Goal: Learn about a topic

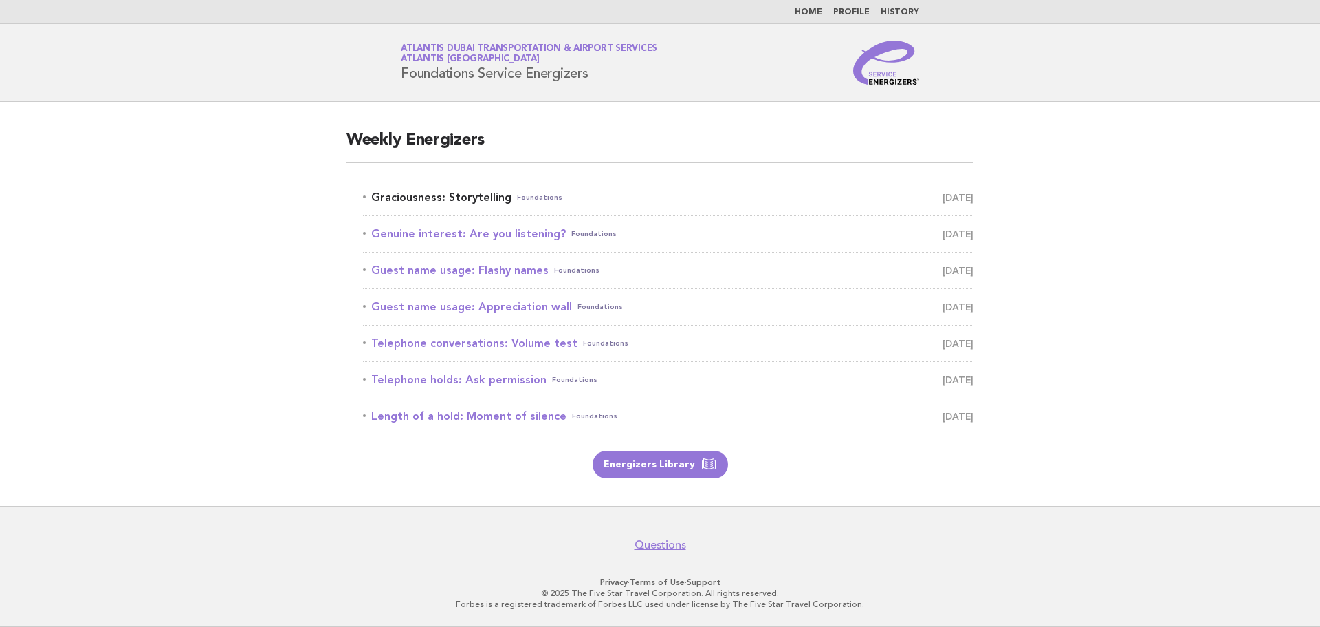
click at [483, 203] on link "Graciousness: Storytelling Foundations August 15" at bounding box center [668, 197] width 611 height 19
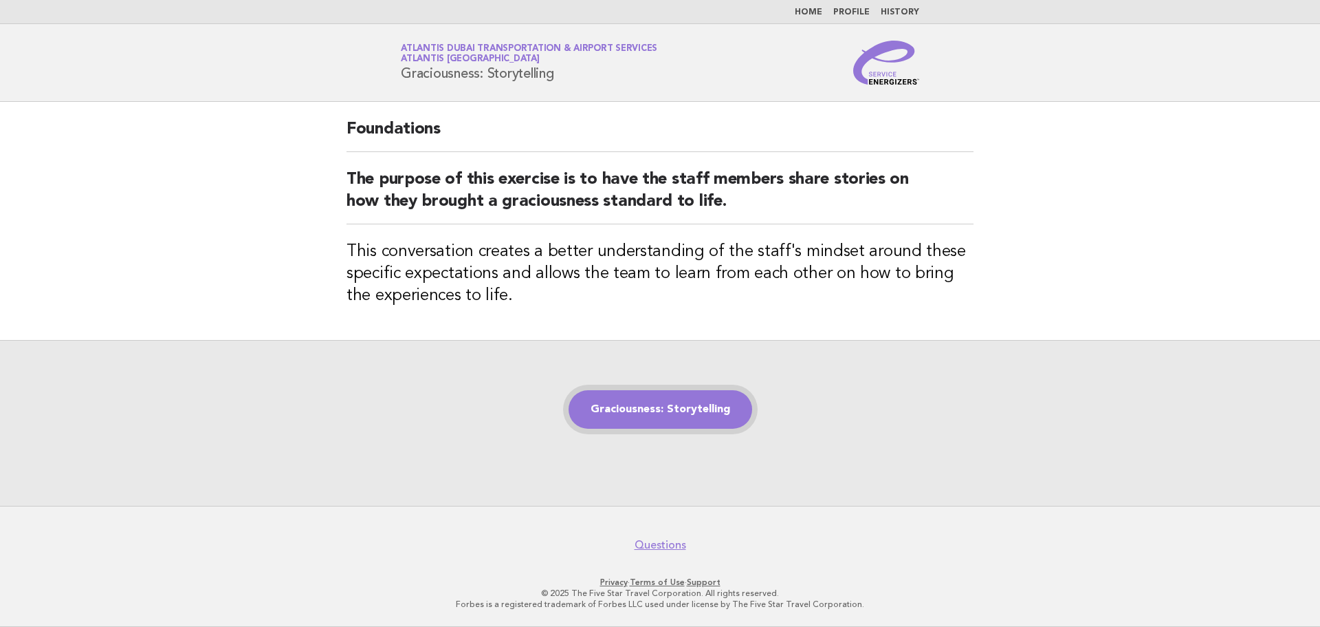
click at [657, 424] on link "Graciousness: Storytelling" at bounding box center [661, 409] width 184 height 39
click at [653, 412] on link "Graciousness: Storytelling" at bounding box center [661, 409] width 184 height 39
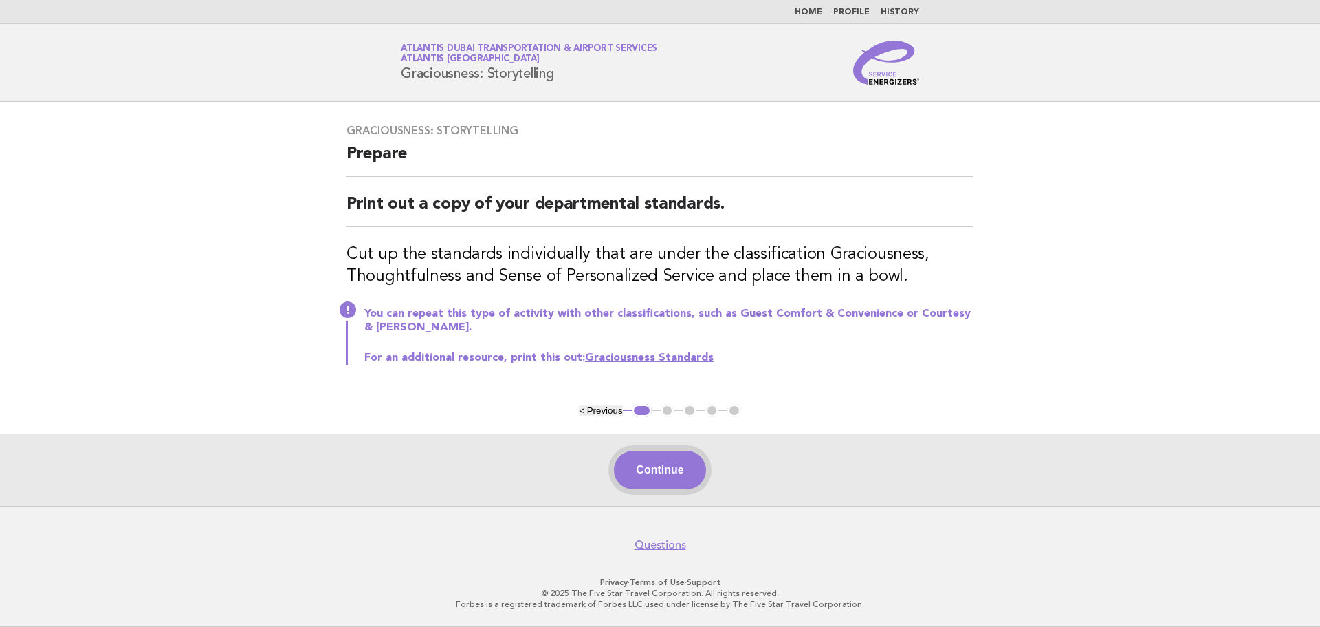
click at [666, 487] on button "Continue" at bounding box center [659, 469] width 91 height 39
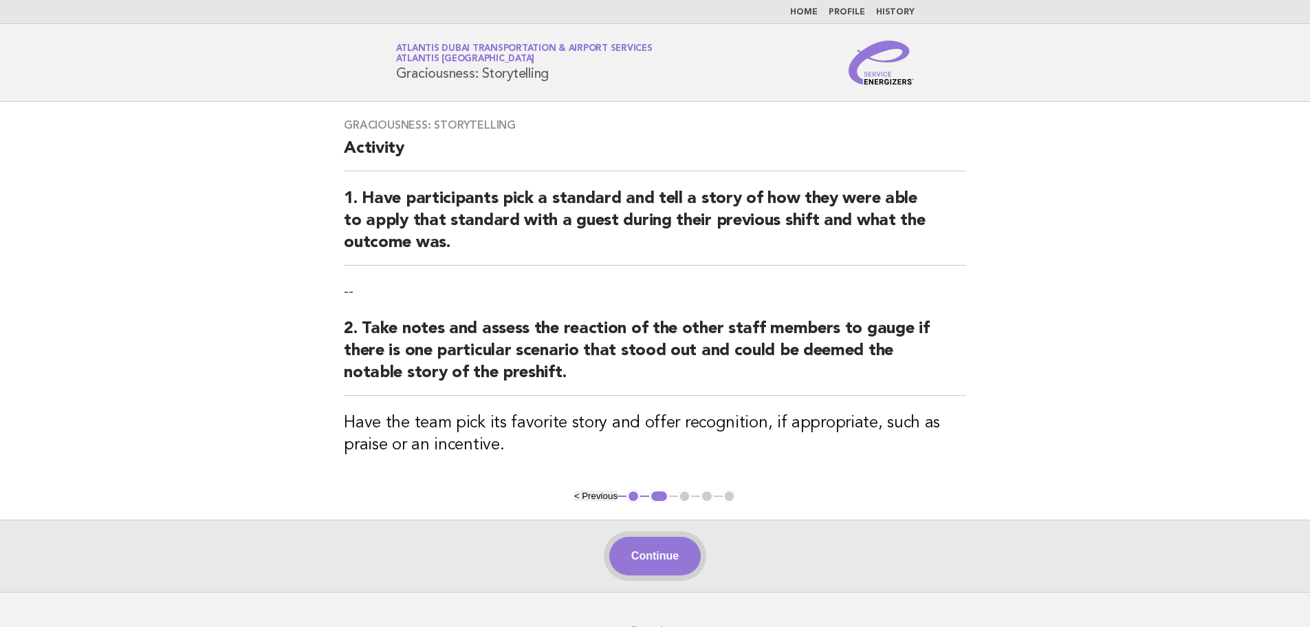
click at [646, 565] on button "Continue" at bounding box center [654, 555] width 91 height 39
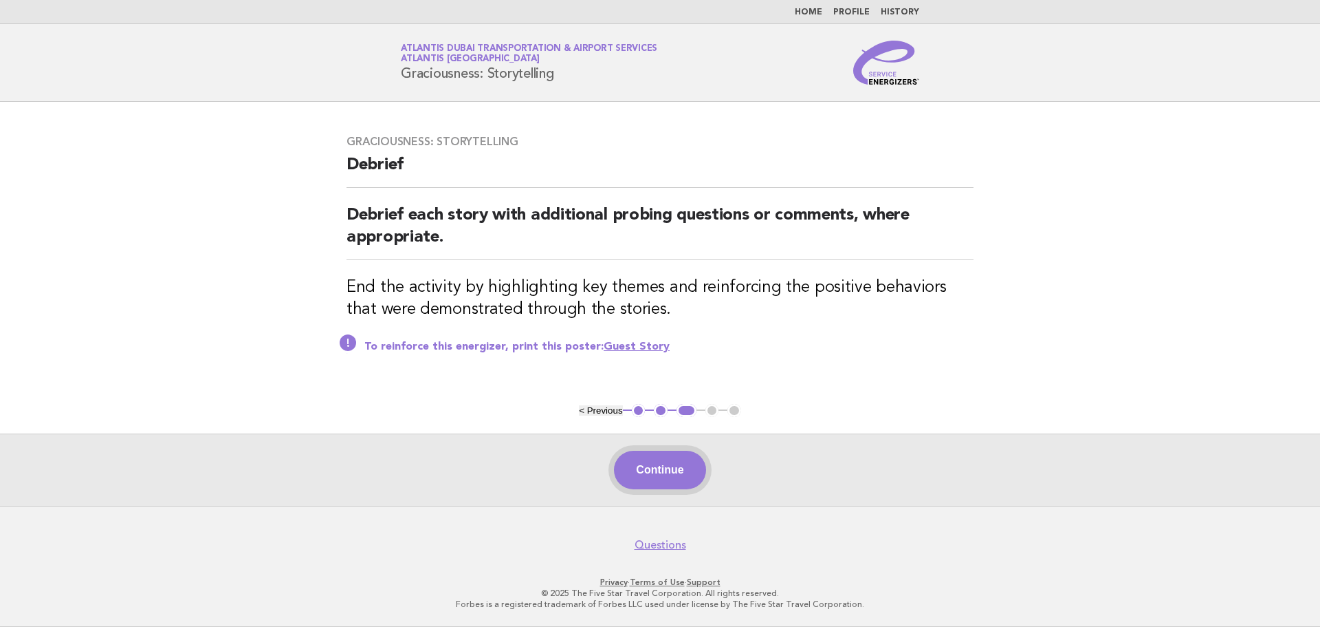
click at [679, 473] on button "Continue" at bounding box center [659, 469] width 91 height 39
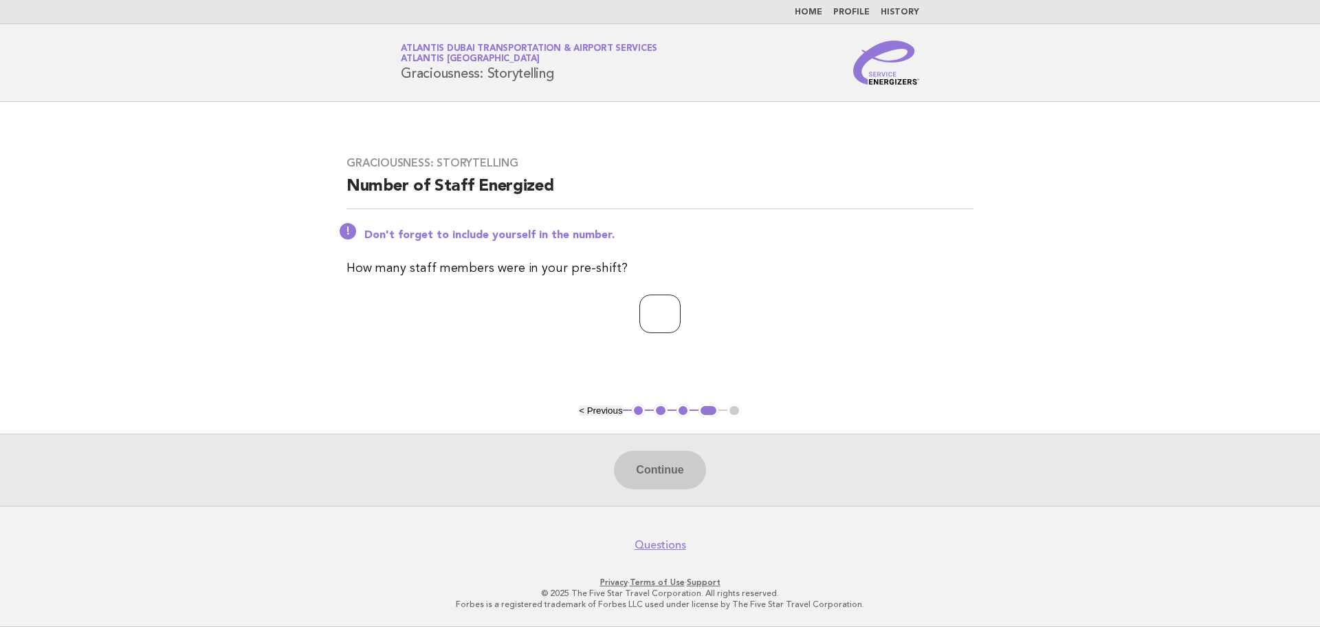
click at [653, 317] on input "number" at bounding box center [660, 313] width 41 height 39
type input "*"
click at [677, 468] on button "Continue" at bounding box center [659, 469] width 91 height 39
